Goal: Navigation & Orientation: Go to known website

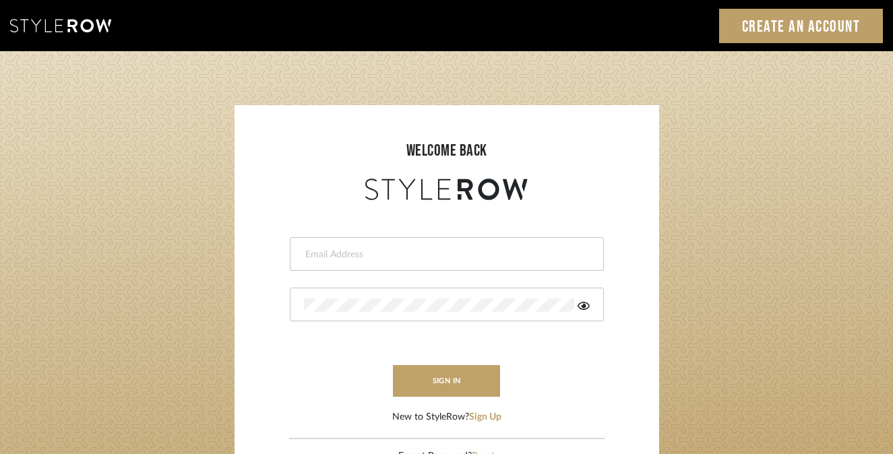
click at [630, 267] on form "This field is required This field is required sign in New to StyleRow? Sign Up" at bounding box center [447, 314] width 398 height 221
click at [502, 252] on input "email" at bounding box center [436, 254] width 264 height 13
type input "[EMAIL_ADDRESS][DOMAIN_NAME]"
click at [457, 382] on button "sign in" at bounding box center [447, 381] width 108 height 32
